Goal: Use online tool/utility: Utilize a website feature to perform a specific function

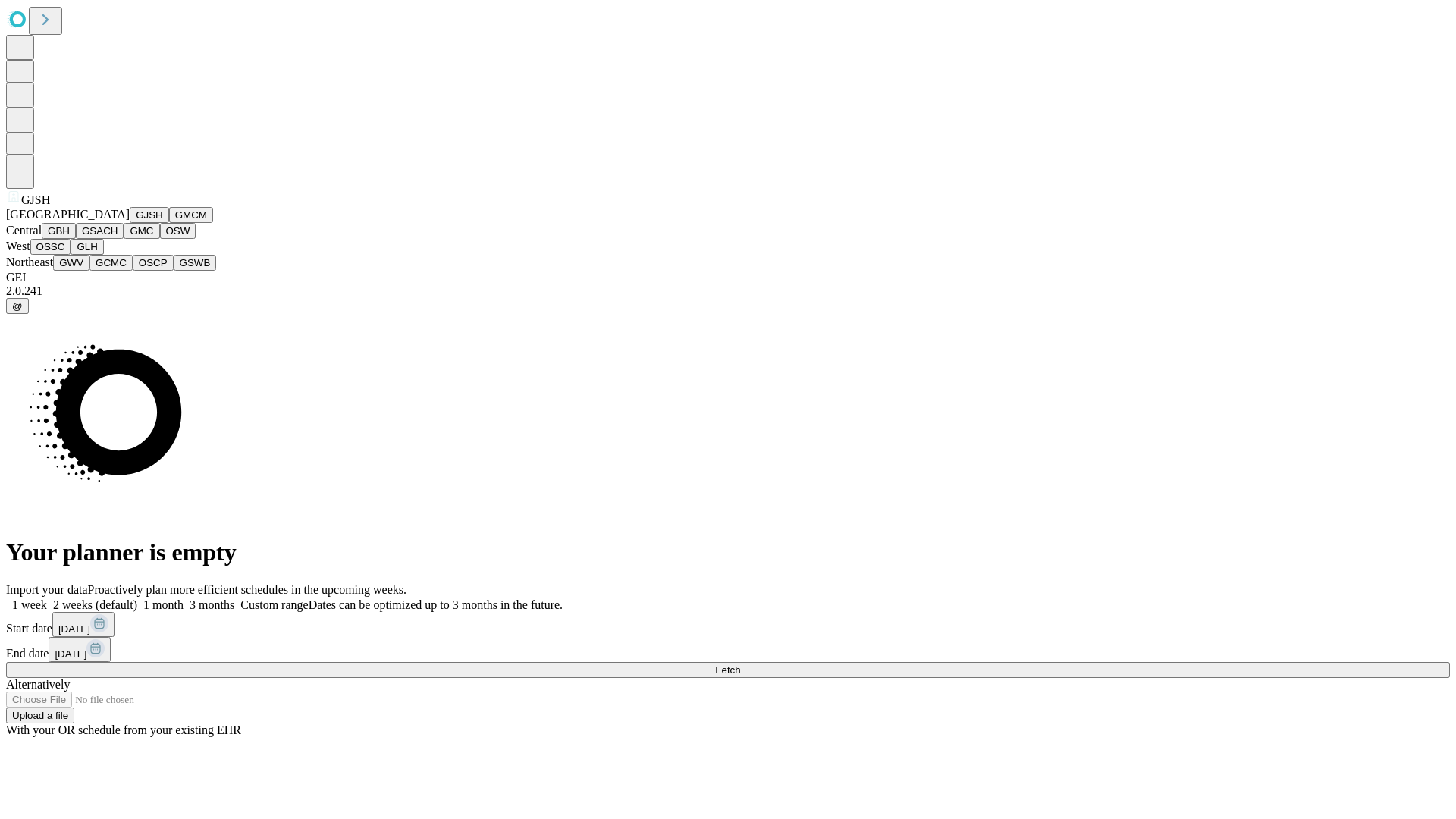
click at [129, 223] on button "GJSH" at bounding box center [149, 215] width 40 height 16
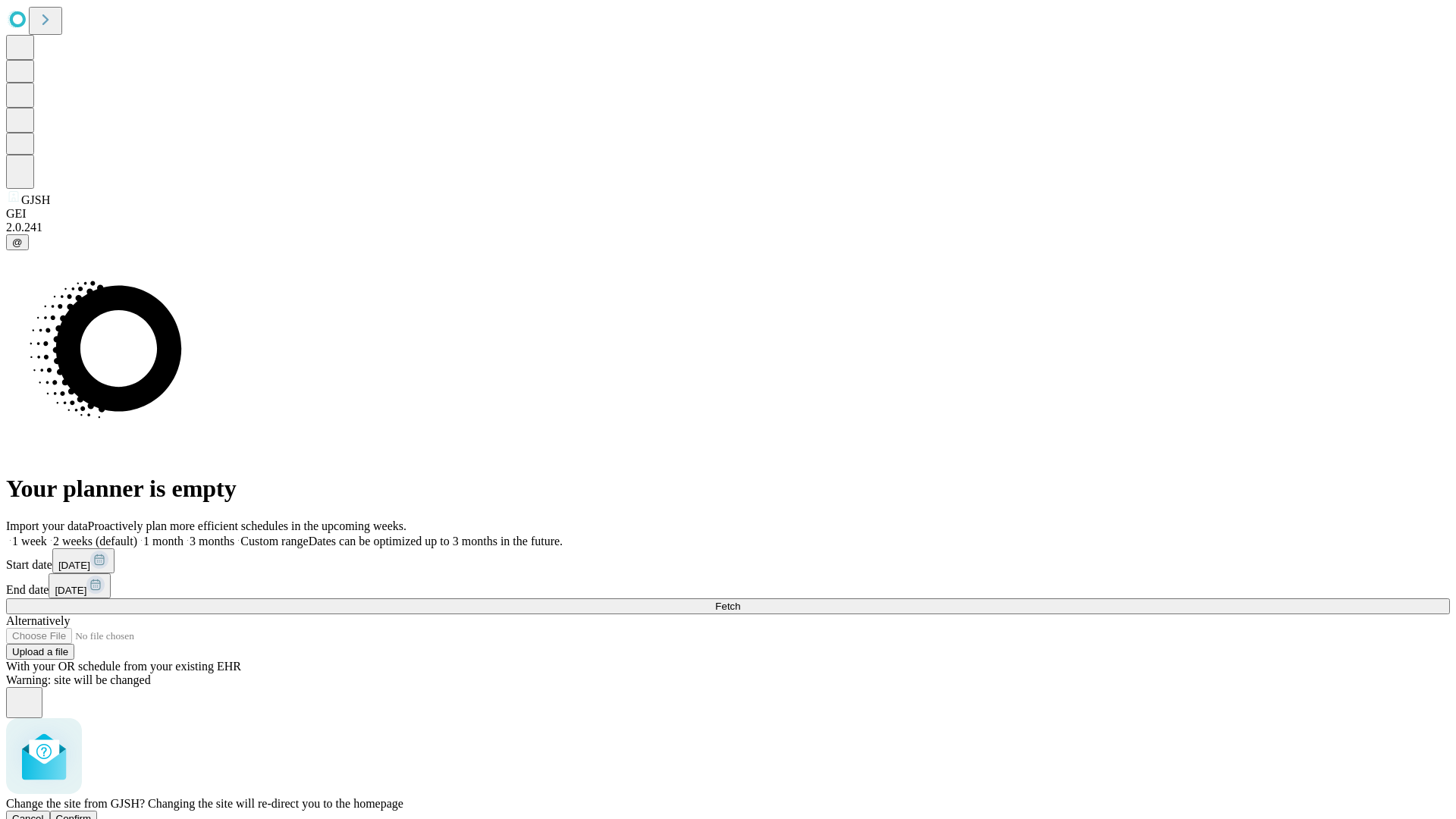
click at [92, 813] on span "Confirm" at bounding box center [74, 818] width 35 height 11
click at [183, 535] on label "1 month" at bounding box center [160, 541] width 46 height 13
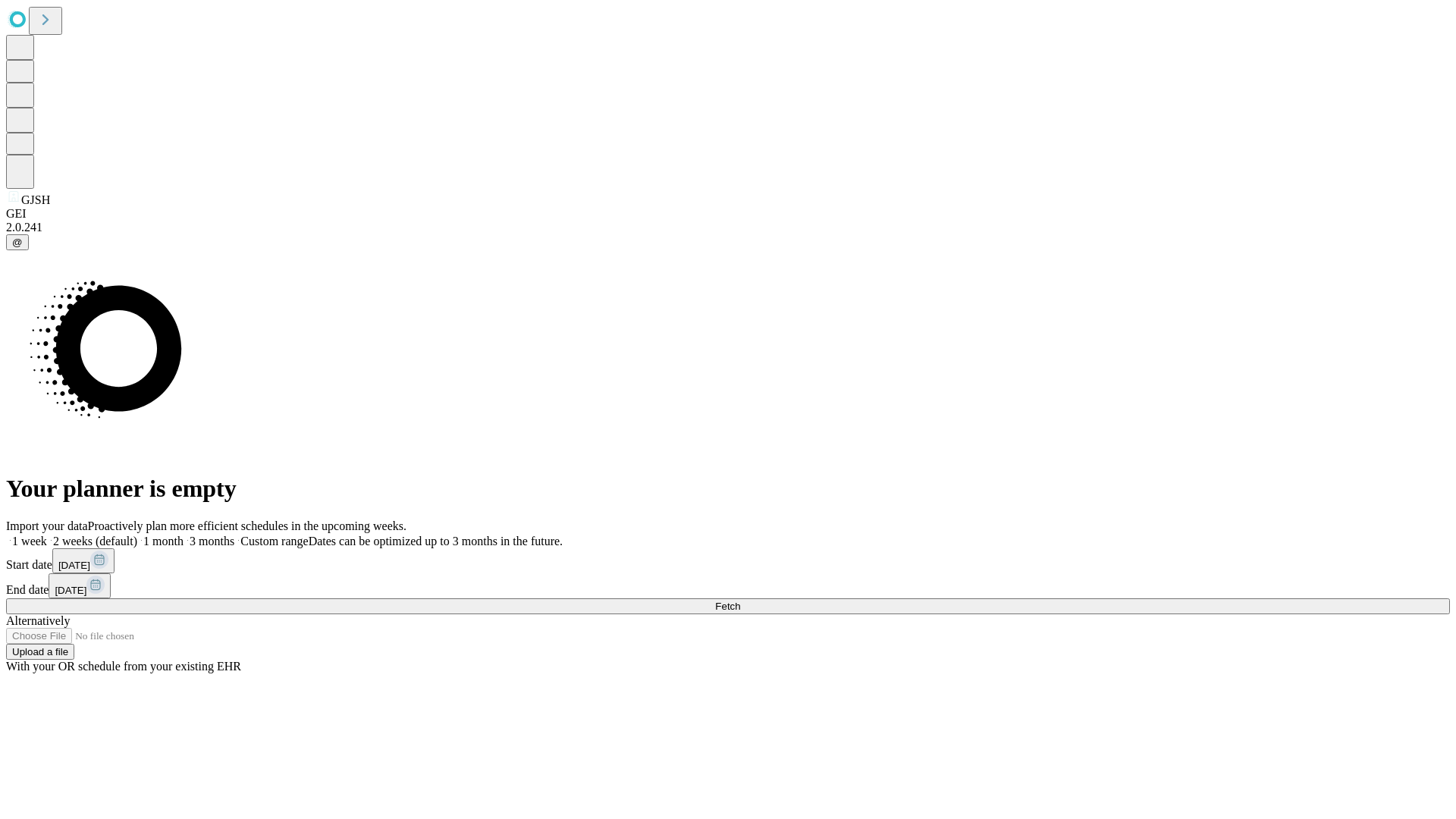
click at [740, 601] on span "Fetch" at bounding box center [728, 606] width 25 height 11
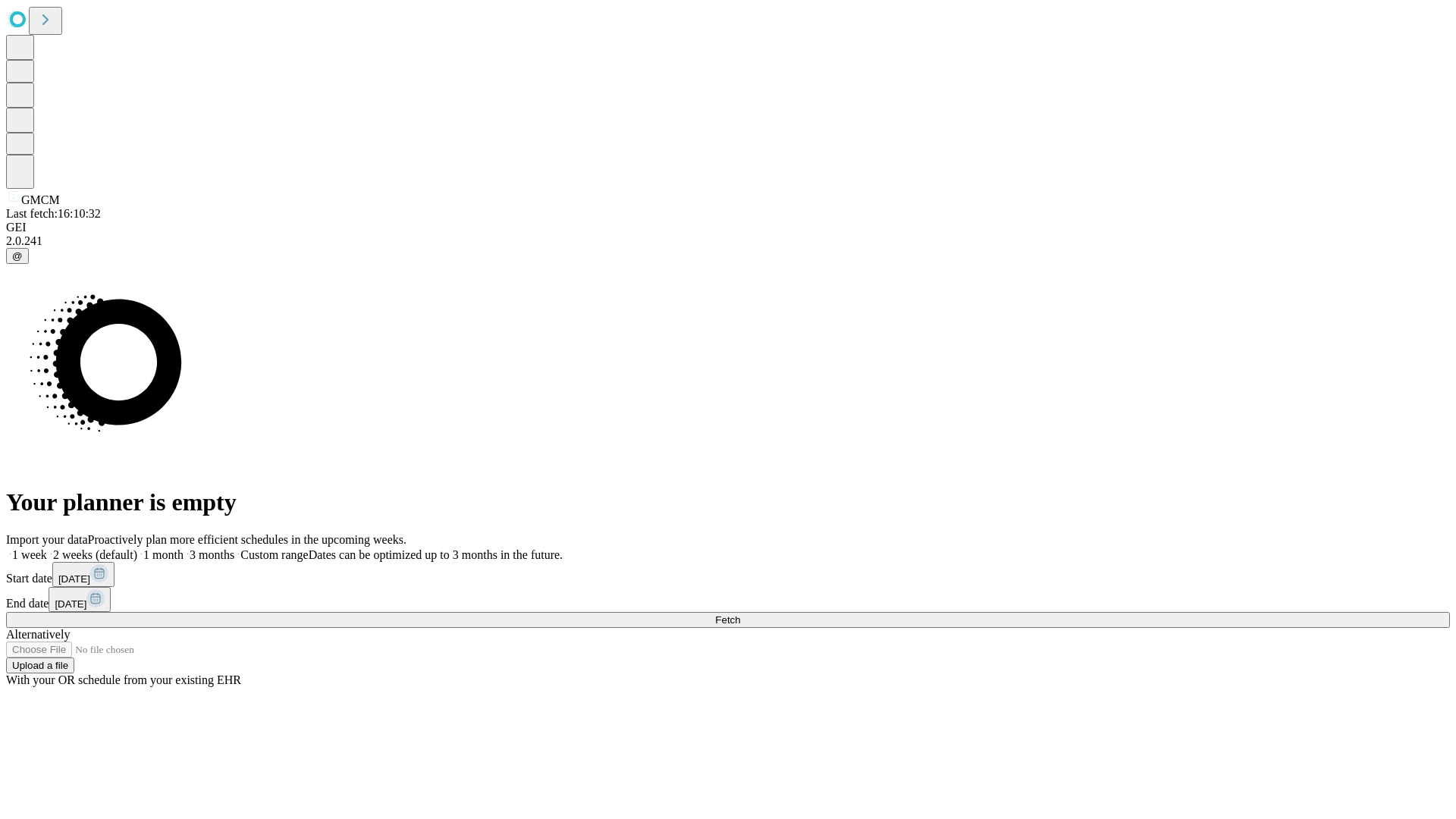
click at [183, 549] on label "1 month" at bounding box center [160, 554] width 46 height 13
click at [740, 614] on span "Fetch" at bounding box center [728, 620] width 25 height 11
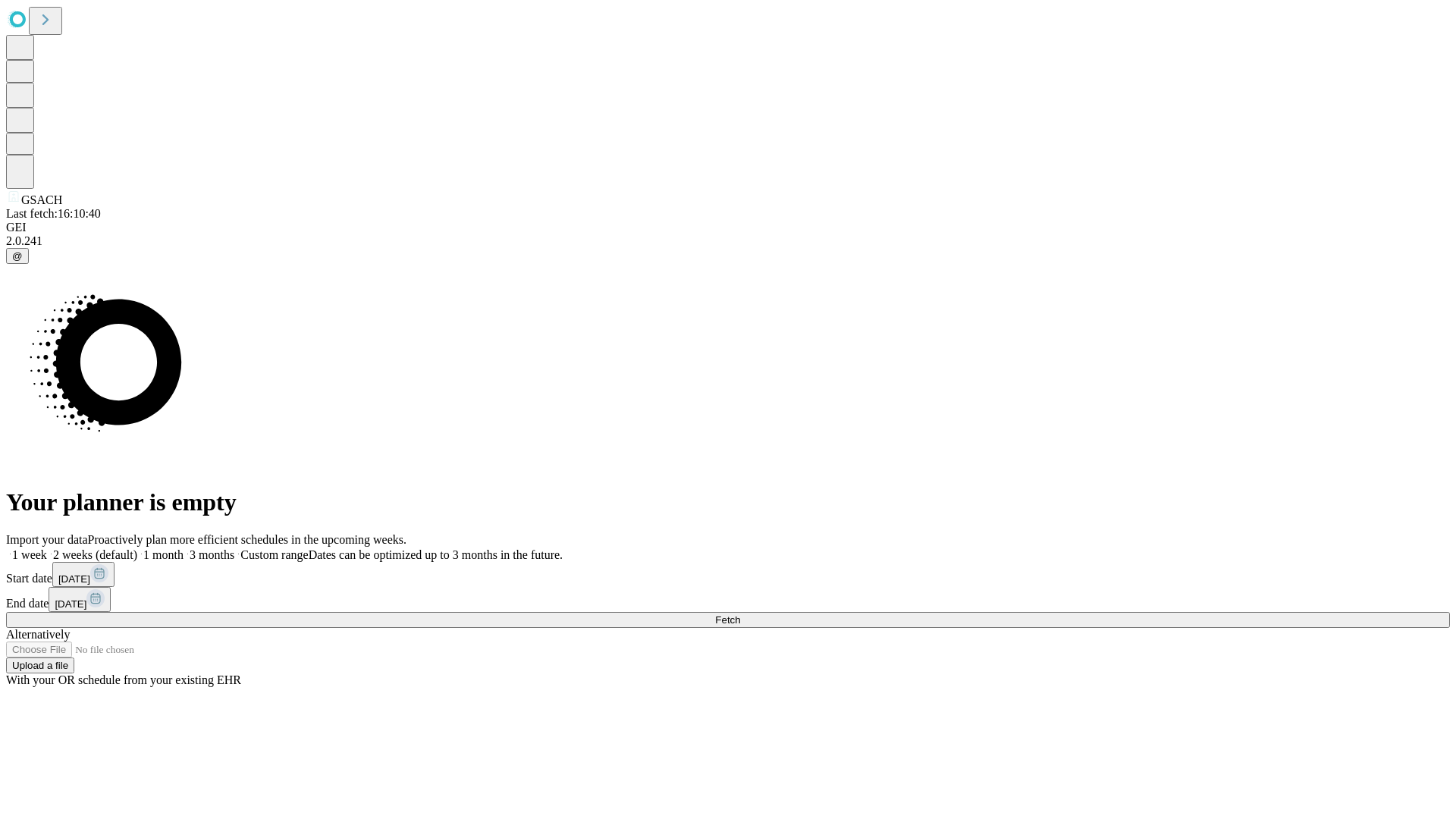
click at [183, 549] on label "1 month" at bounding box center [160, 554] width 46 height 13
click at [740, 614] on span "Fetch" at bounding box center [728, 620] width 25 height 11
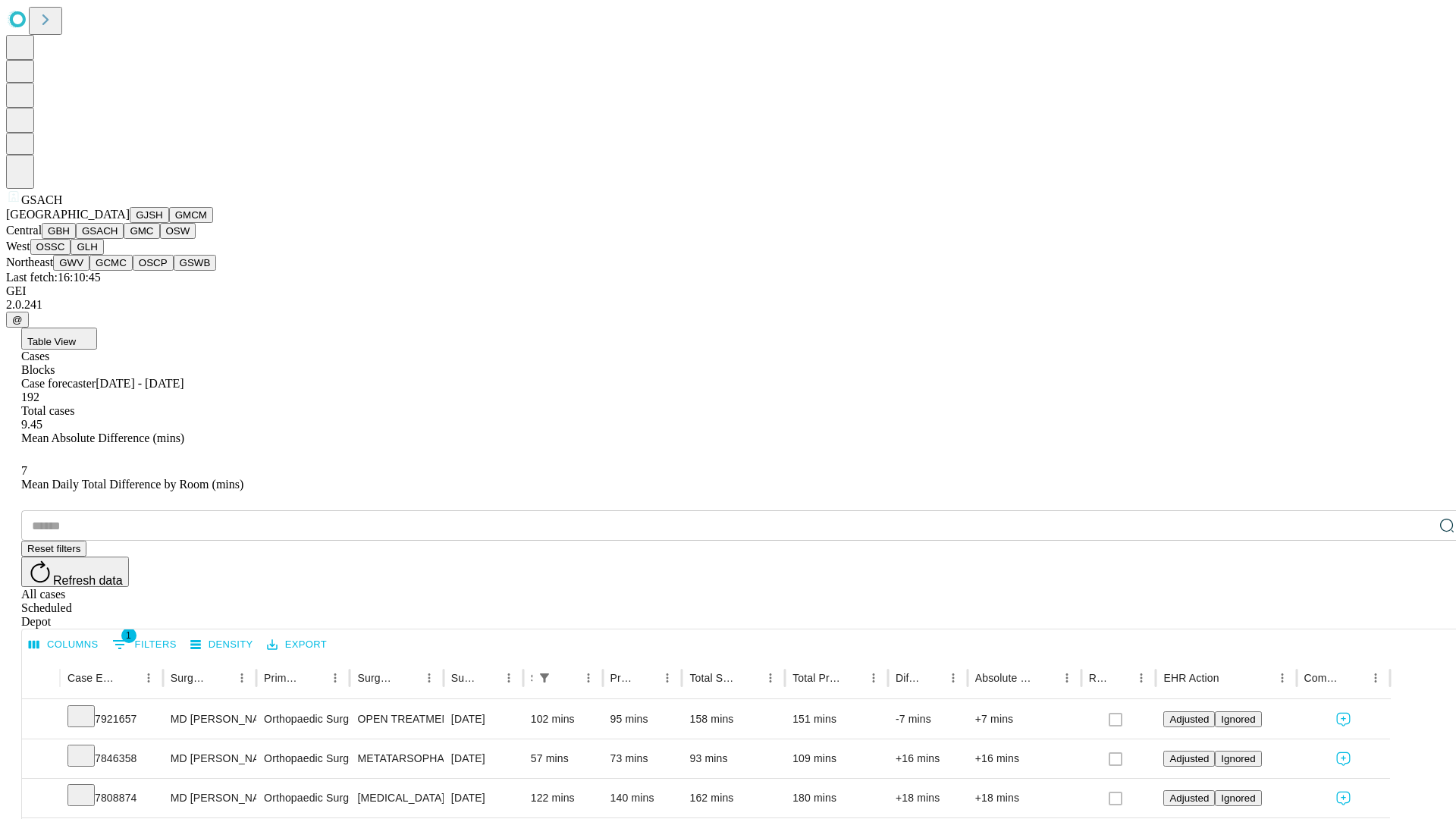
click at [123, 239] on button "GMC" at bounding box center [141, 231] width 35 height 16
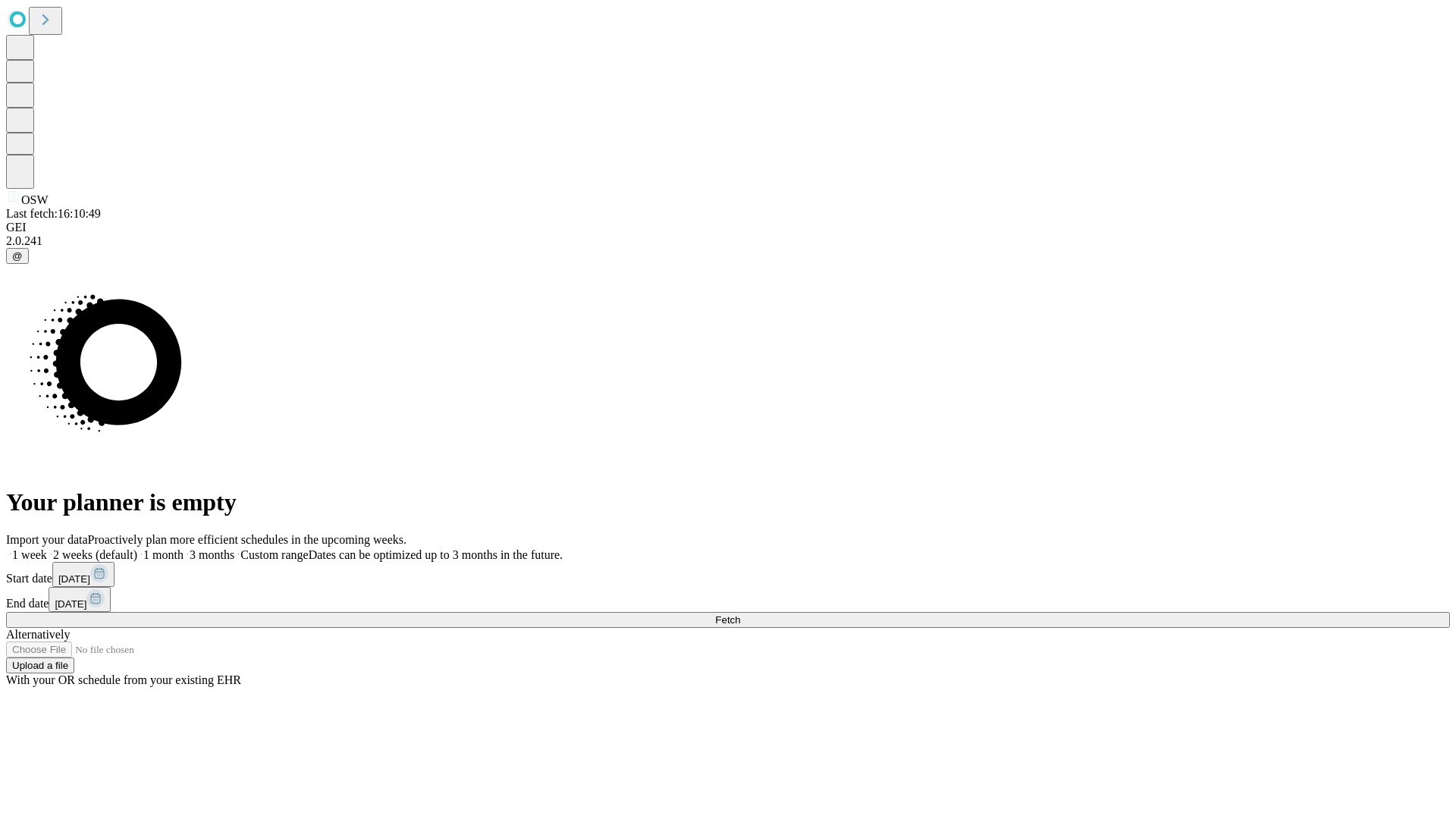
click at [740, 614] on span "Fetch" at bounding box center [728, 620] width 25 height 11
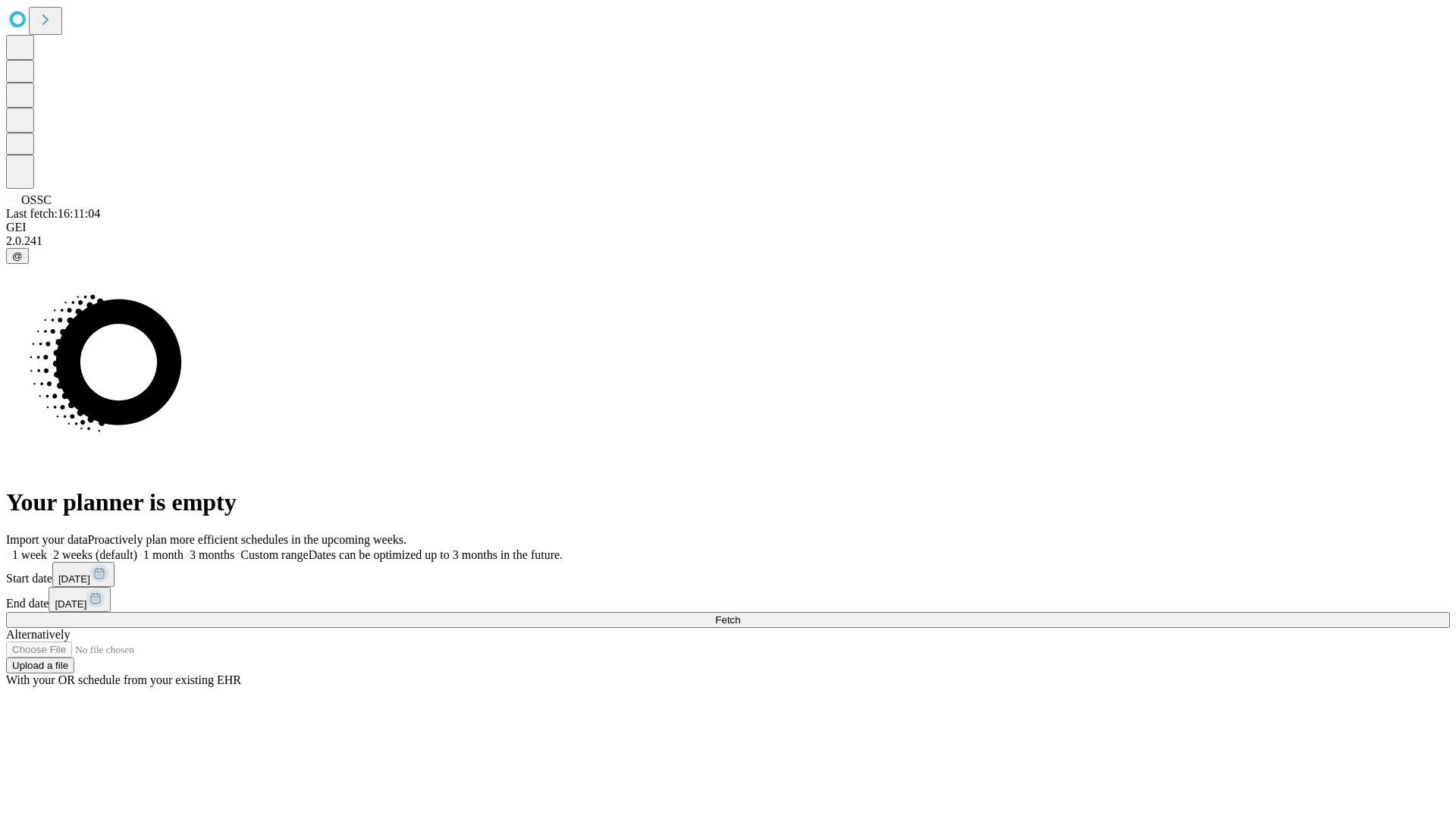
click at [183, 549] on label "1 month" at bounding box center [160, 554] width 46 height 13
click at [740, 614] on span "Fetch" at bounding box center [728, 620] width 25 height 11
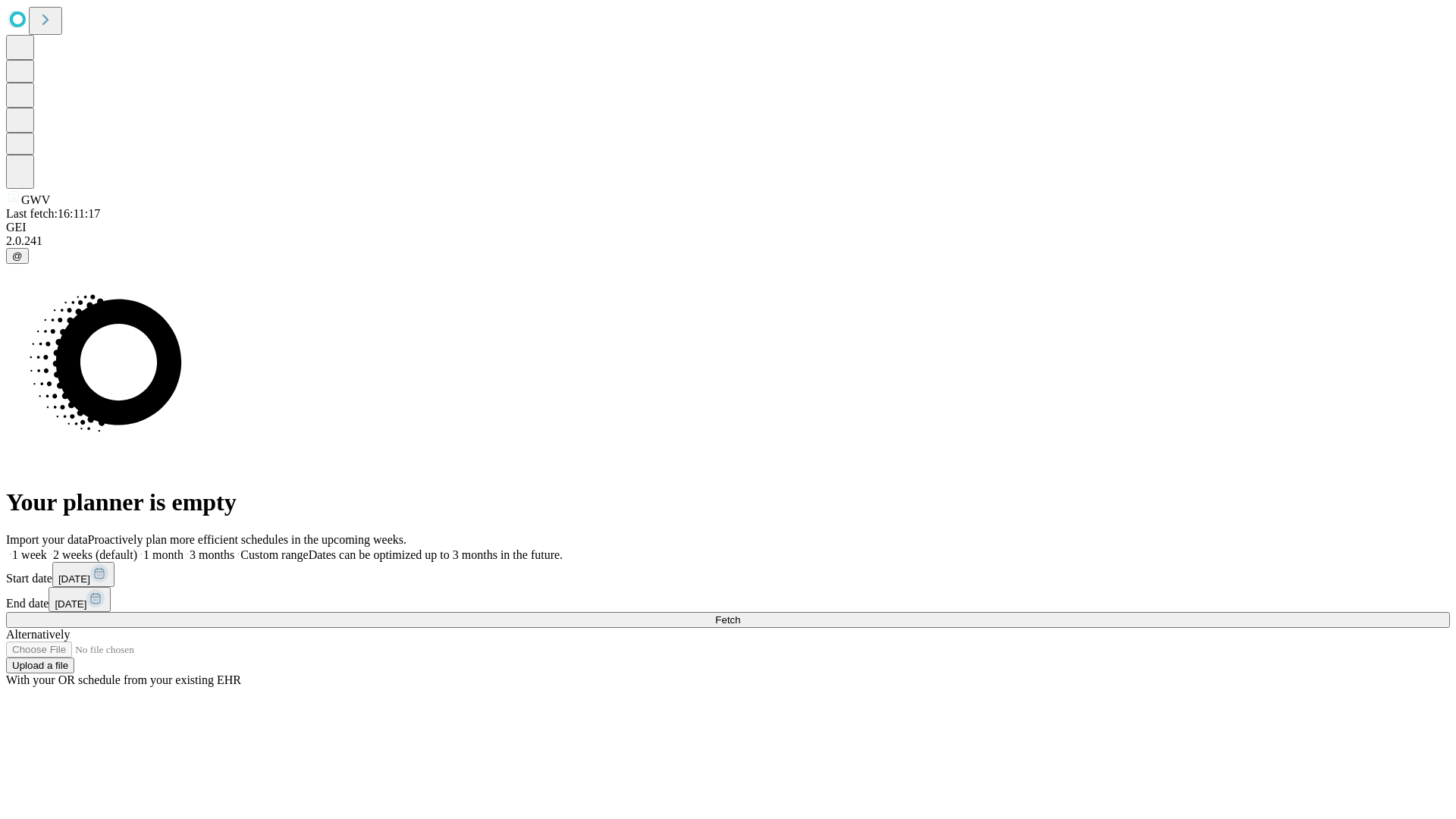
click at [740, 614] on span "Fetch" at bounding box center [728, 620] width 25 height 11
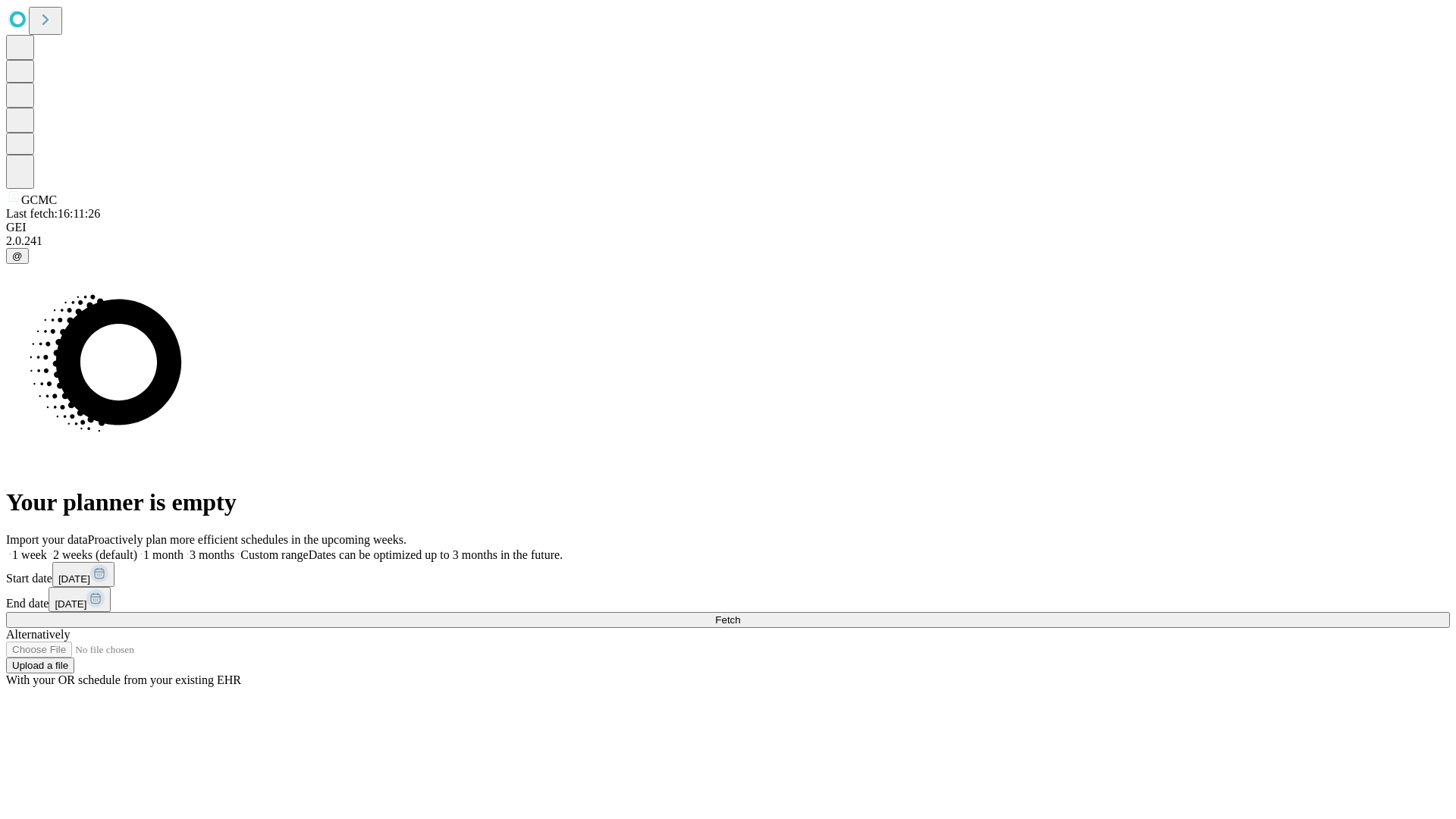
click at [183, 549] on label "1 month" at bounding box center [160, 554] width 46 height 13
click at [740, 614] on span "Fetch" at bounding box center [728, 620] width 25 height 11
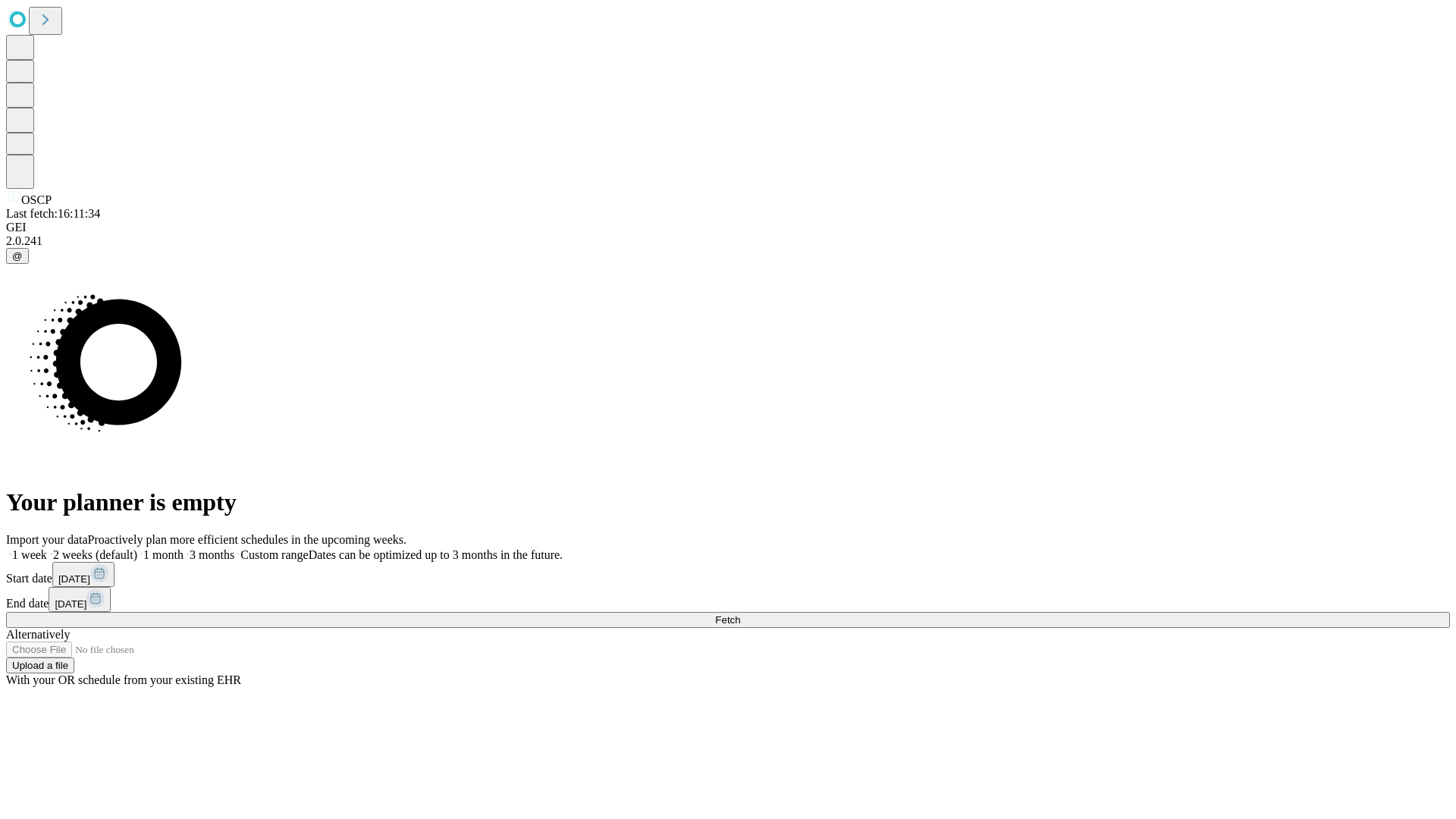
click at [183, 549] on label "1 month" at bounding box center [160, 554] width 46 height 13
click at [740, 614] on span "Fetch" at bounding box center [728, 620] width 25 height 11
